Goal: Task Accomplishment & Management: Use online tool/utility

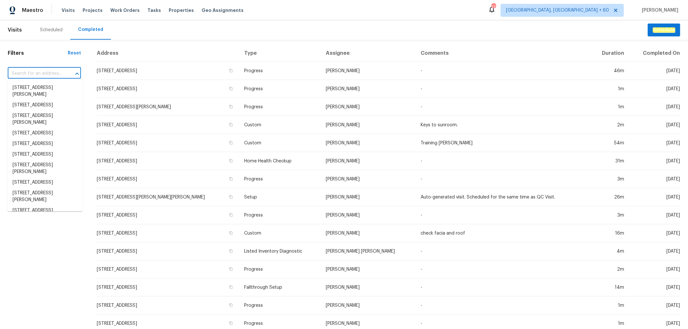
click at [39, 75] on input "text" at bounding box center [35, 74] width 55 height 10
paste input "[STREET_ADDRESS][PERSON_NAME]"
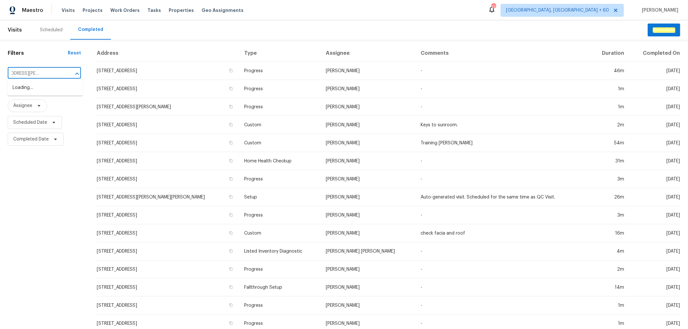
type input "[STREET_ADDRESS][PERSON_NAME]"
click at [45, 87] on li "[STREET_ADDRESS][PERSON_NAME]" at bounding box center [44, 91] width 75 height 17
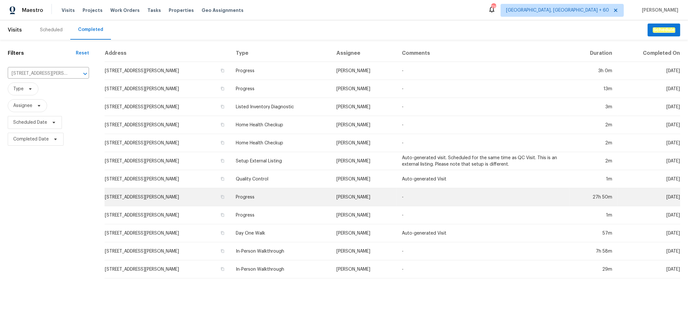
click at [356, 200] on td "[PERSON_NAME]" at bounding box center [363, 197] width 65 height 18
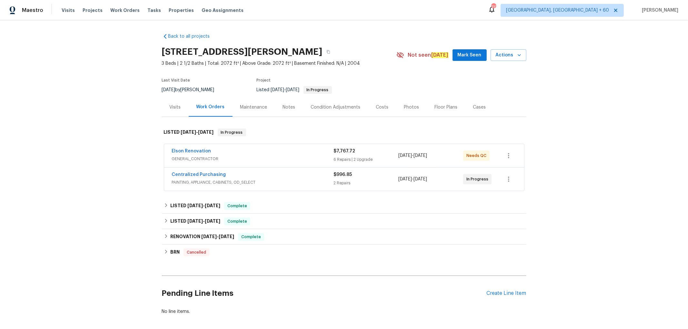
click at [405, 107] on div "Photos" at bounding box center [411, 107] width 15 height 6
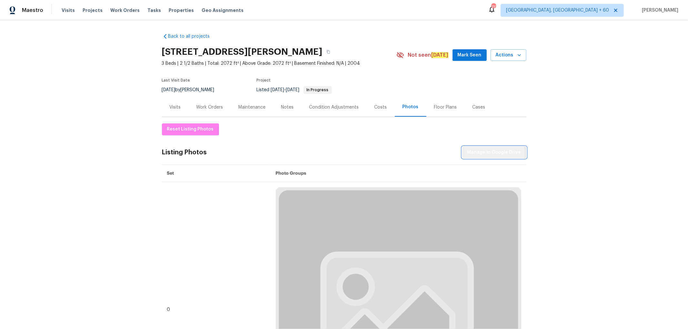
click at [483, 154] on span "Manage in Google Drive" at bounding box center [494, 153] width 54 height 8
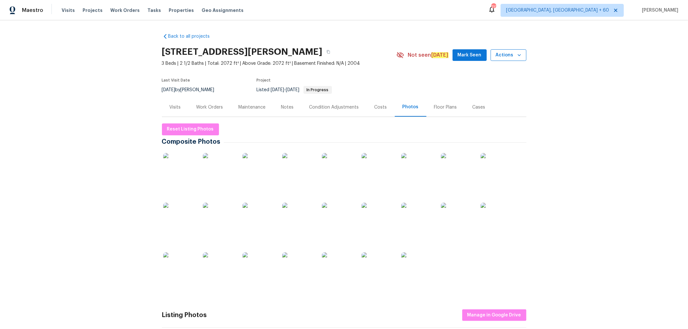
click at [508, 56] on span "Actions" at bounding box center [507, 55] width 25 height 8
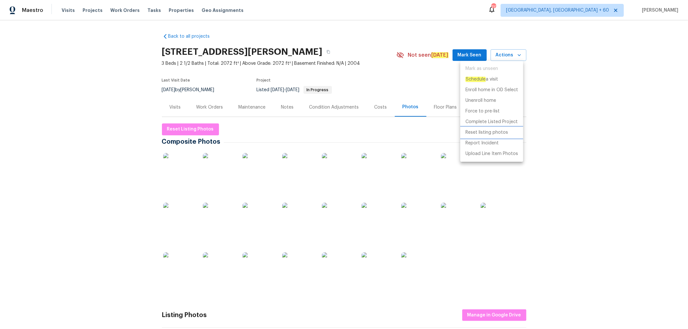
click at [491, 132] on p "Reset listing photos" at bounding box center [486, 132] width 43 height 7
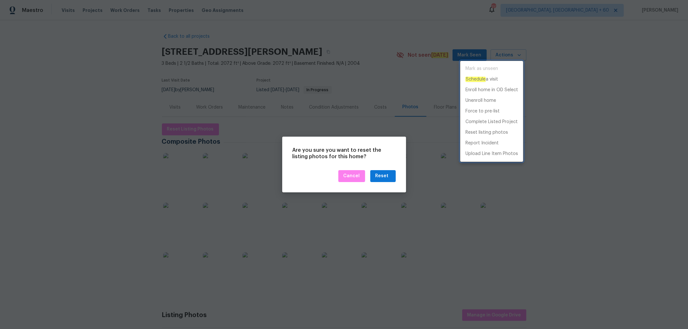
click at [377, 147] on div at bounding box center [344, 164] width 688 height 329
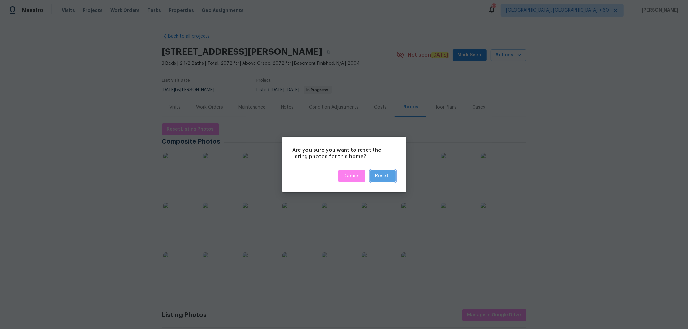
click at [387, 175] on div "Reset" at bounding box center [381, 176] width 13 height 8
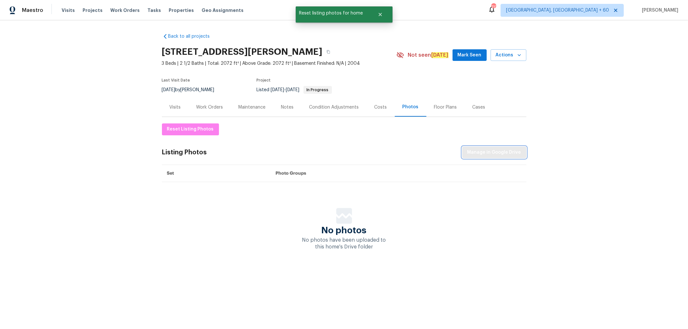
click at [481, 151] on span "Manage in Google Drive" at bounding box center [494, 153] width 54 height 8
